Goal: Transaction & Acquisition: Register for event/course

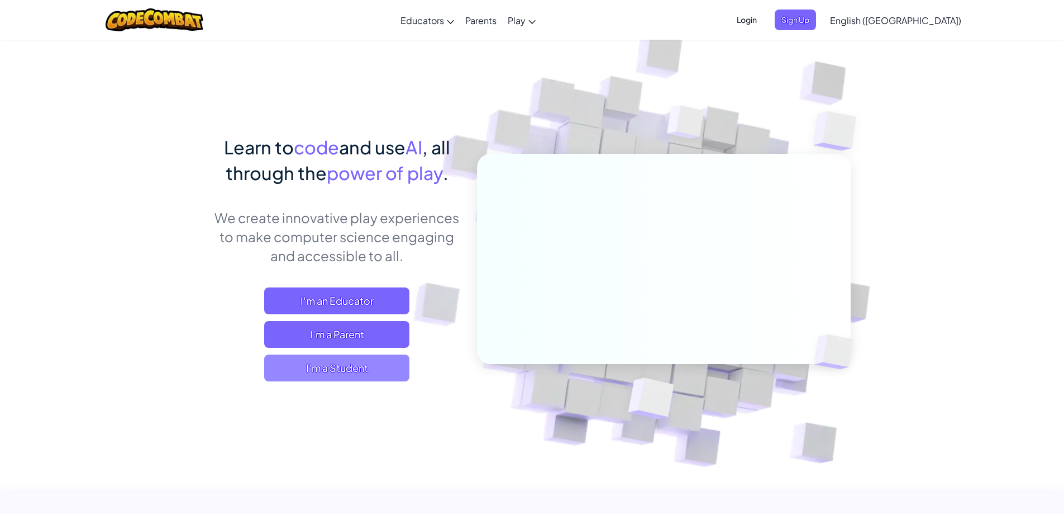
click at [368, 362] on span "I'm a Student" at bounding box center [336, 367] width 145 height 27
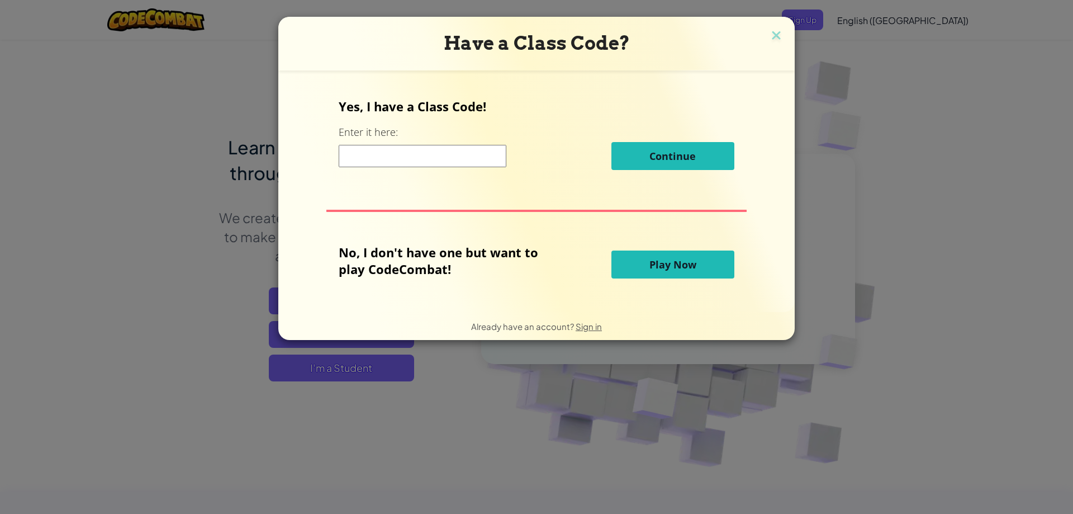
click at [757, 30] on div "Have a Class Code?" at bounding box center [536, 44] width 516 height 54
click at [772, 35] on img at bounding box center [776, 36] width 15 height 17
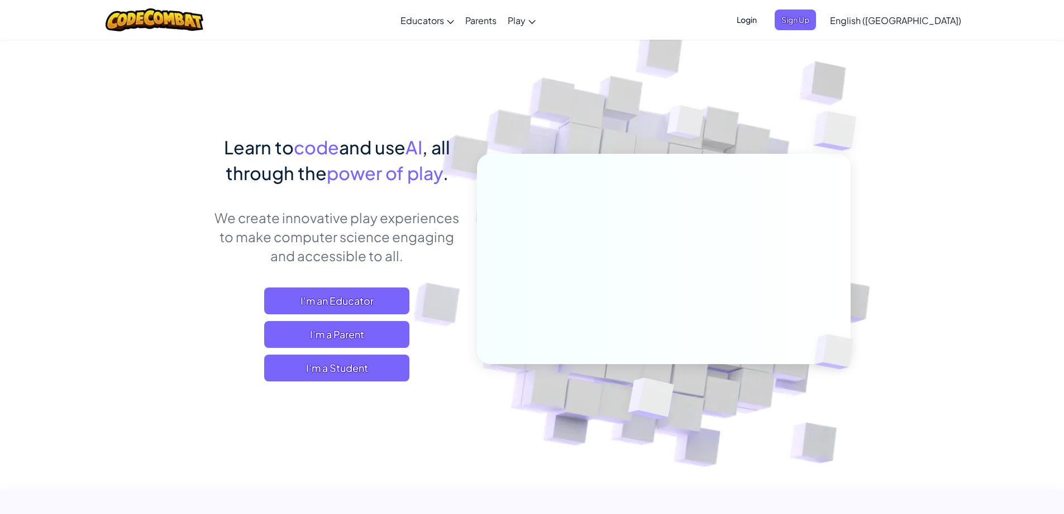
click at [764, 19] on span "Login" at bounding box center [747, 19] width 34 height 21
